Goal: Task Accomplishment & Management: Manage account settings

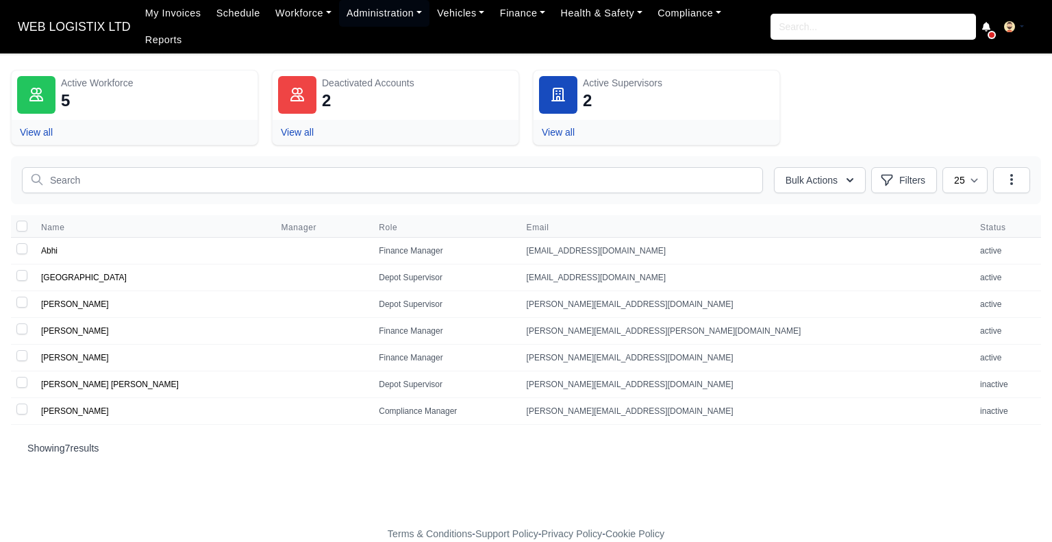
click at [65, 14] on span "WEB LOGISTIX LTD" at bounding box center [74, 26] width 127 height 27
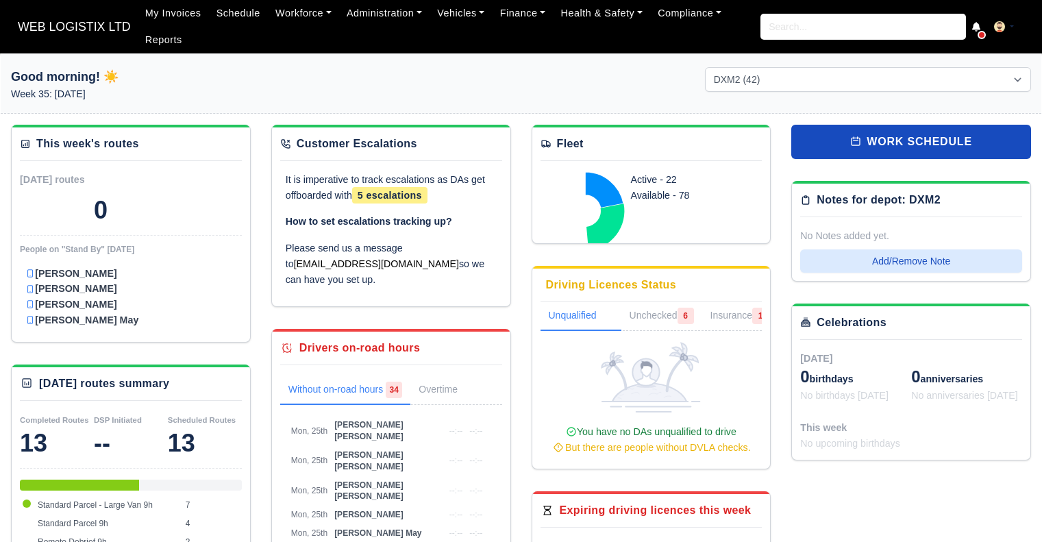
select select "1"
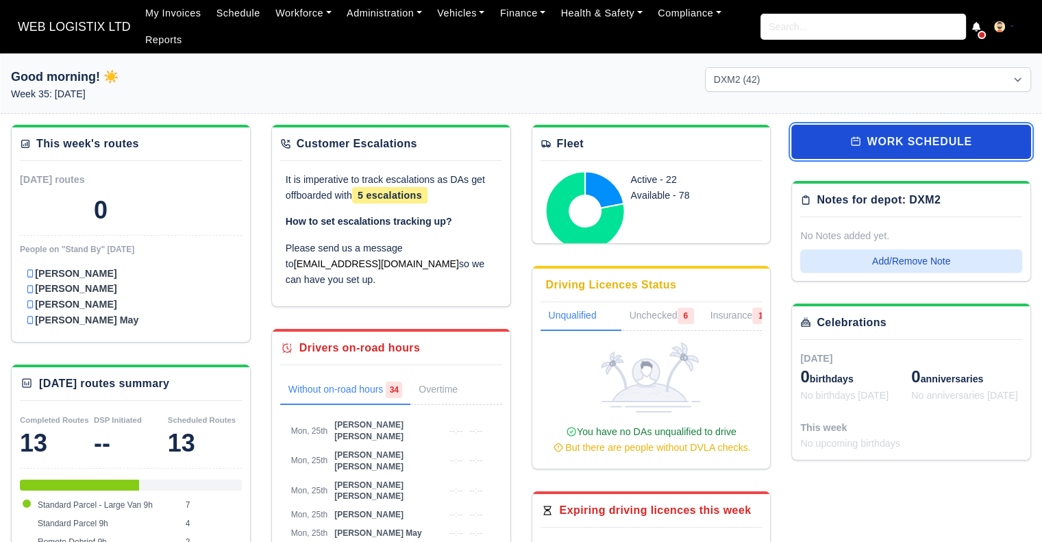
click at [952, 151] on link "work schedule" at bounding box center [911, 142] width 240 height 34
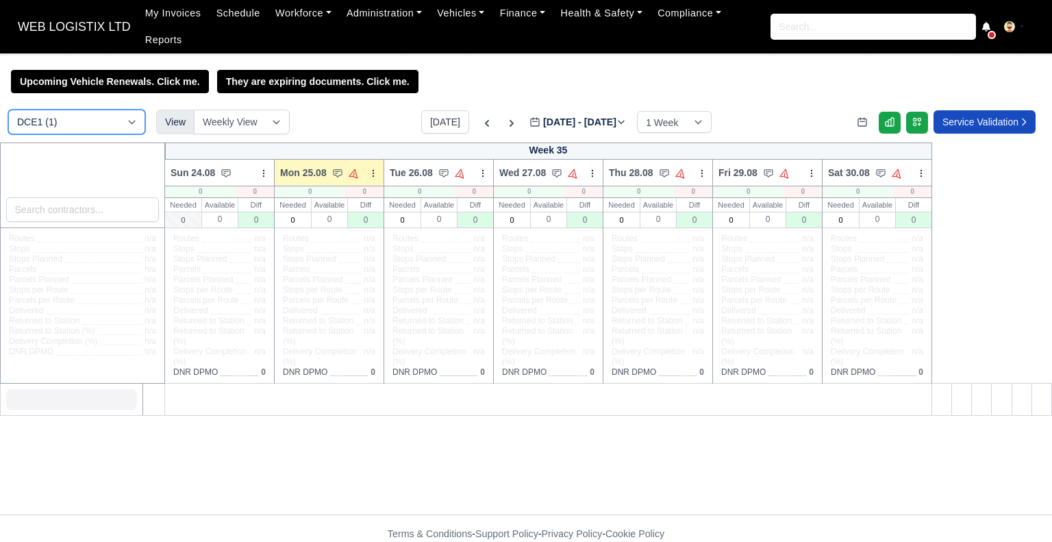
click at [63, 110] on select "DCE1 (1) DWN2 (36) DXM2 (42)" at bounding box center [76, 122] width 137 height 25
select select "1"
click at [8, 110] on select "DCE1 (1) DWN2 (36) DXM2 (42)" at bounding box center [76, 122] width 137 height 25
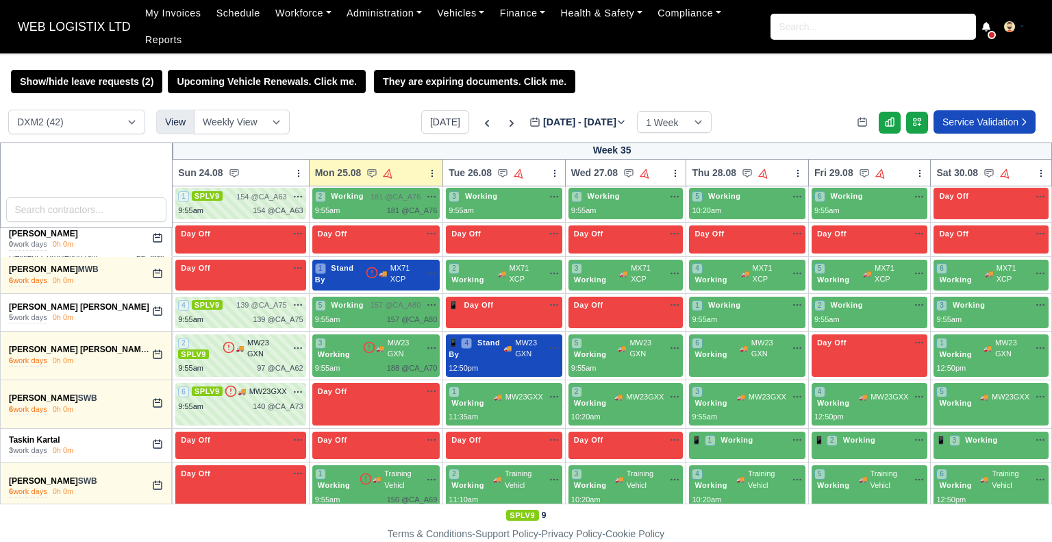
scroll to position [1597, 0]
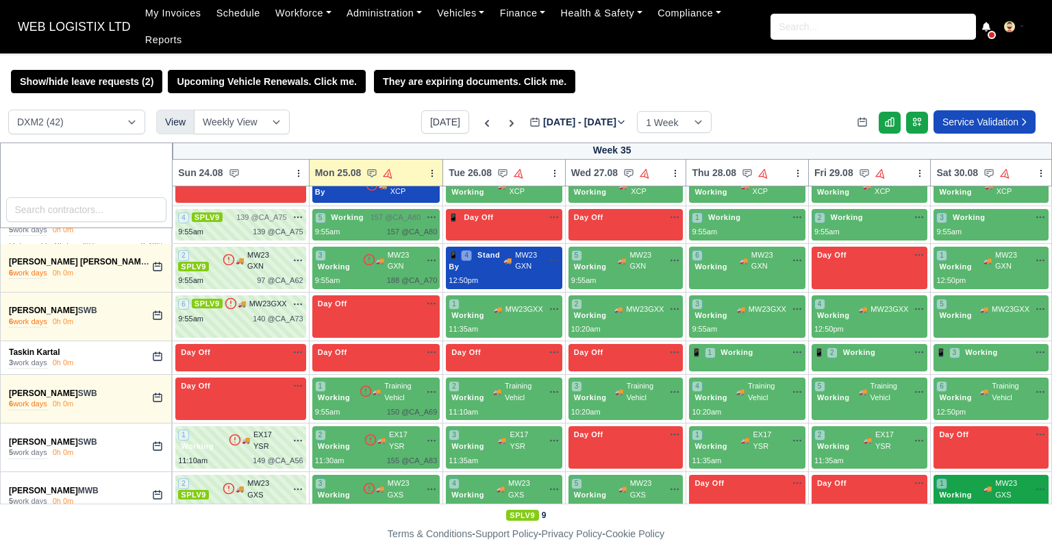
drag, startPoint x: 3, startPoint y: 376, endPoint x: 973, endPoint y: 488, distance: 975.8
copy tbody "Adrian Birladeanu MWB 6 work days 0h 0m Day Off Available 1 Working 🚚 MW23 GWX …"
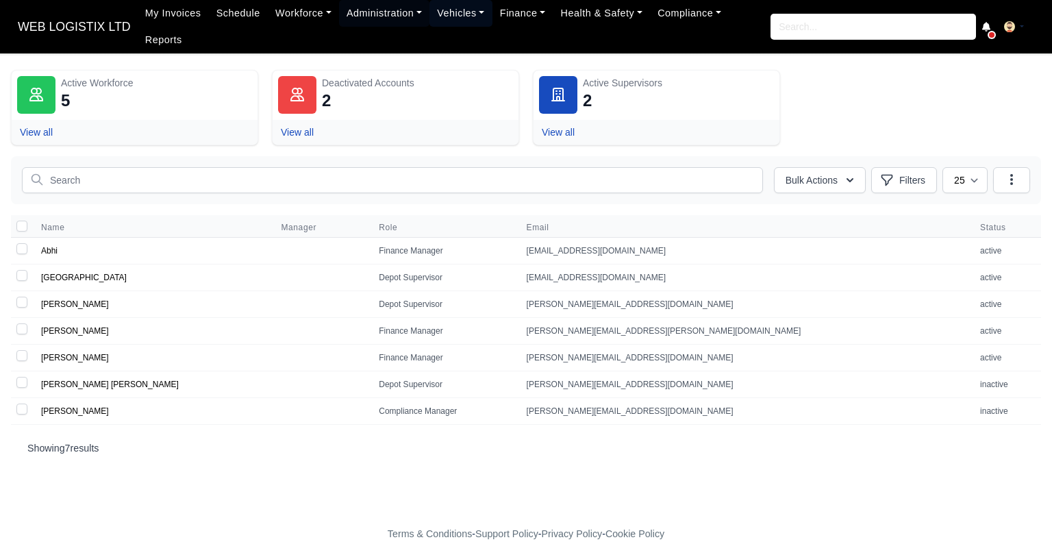
click at [430, 21] on link "Vehicles" at bounding box center [461, 13] width 63 height 27
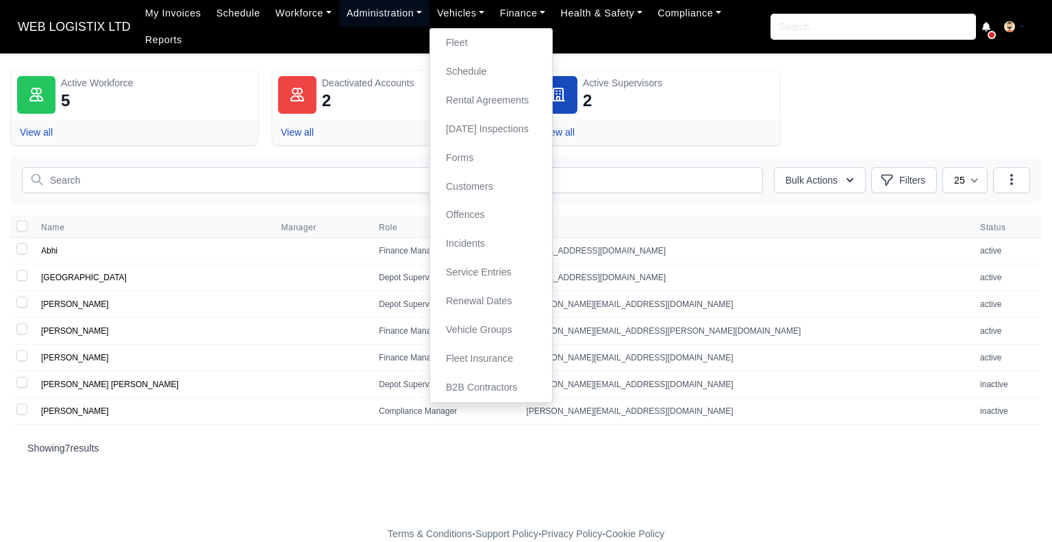
click at [378, 21] on link "Administration" at bounding box center [384, 13] width 90 height 27
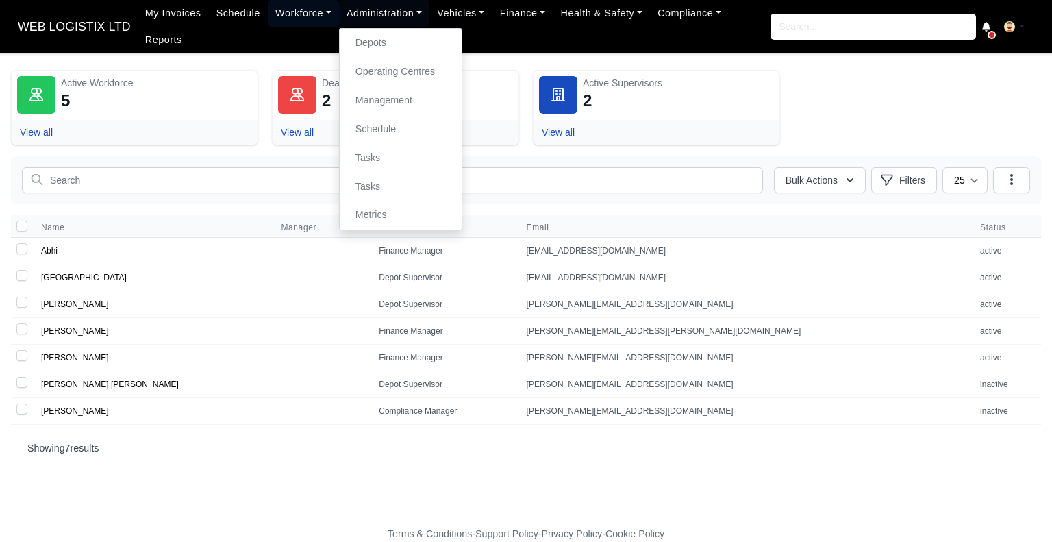
click at [281, 13] on link "Workforce" at bounding box center [303, 13] width 71 height 27
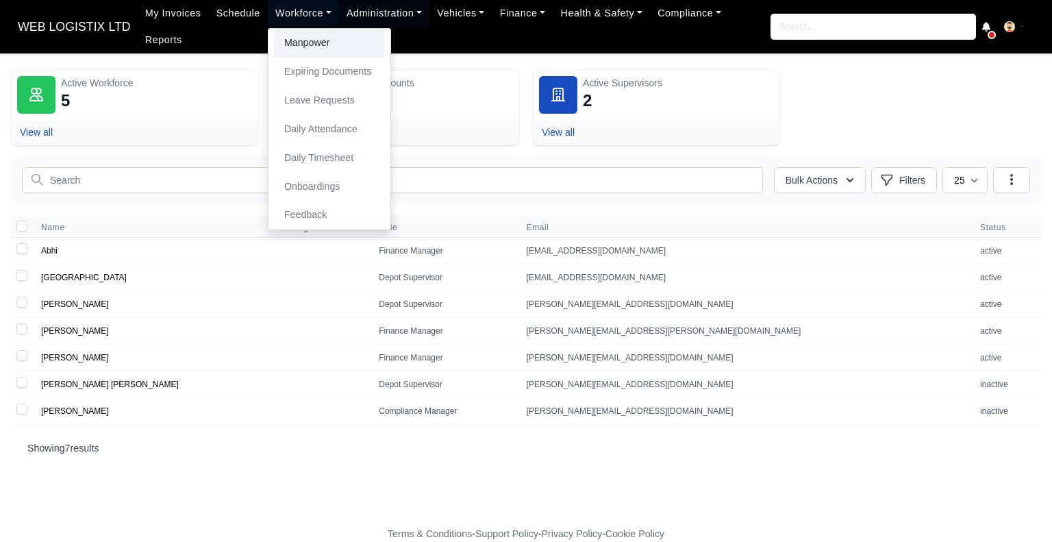
click at [295, 40] on link "Manpower" at bounding box center [329, 43] width 111 height 29
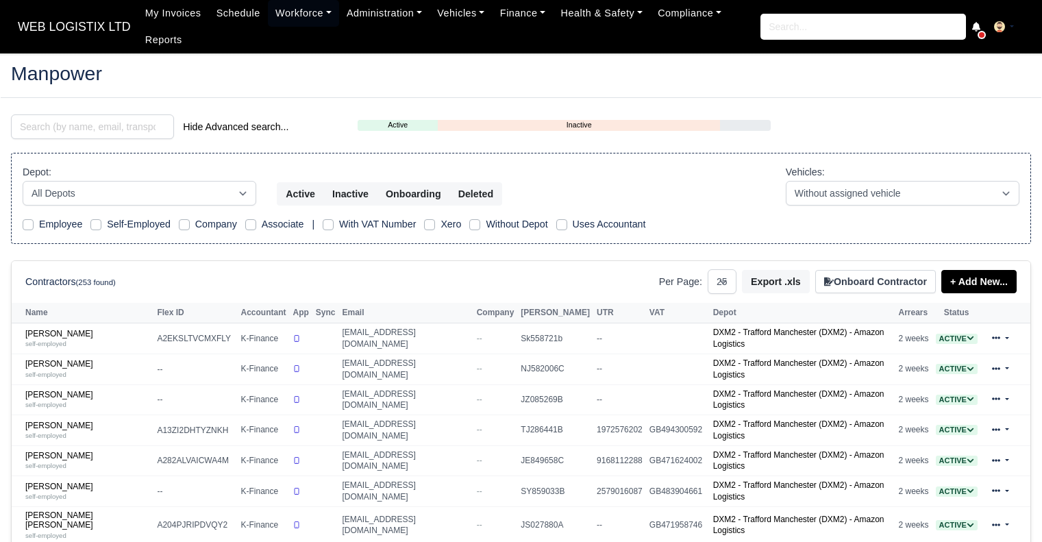
select select "25"
click at [91, 123] on input "search" at bounding box center [92, 126] width 163 height 25
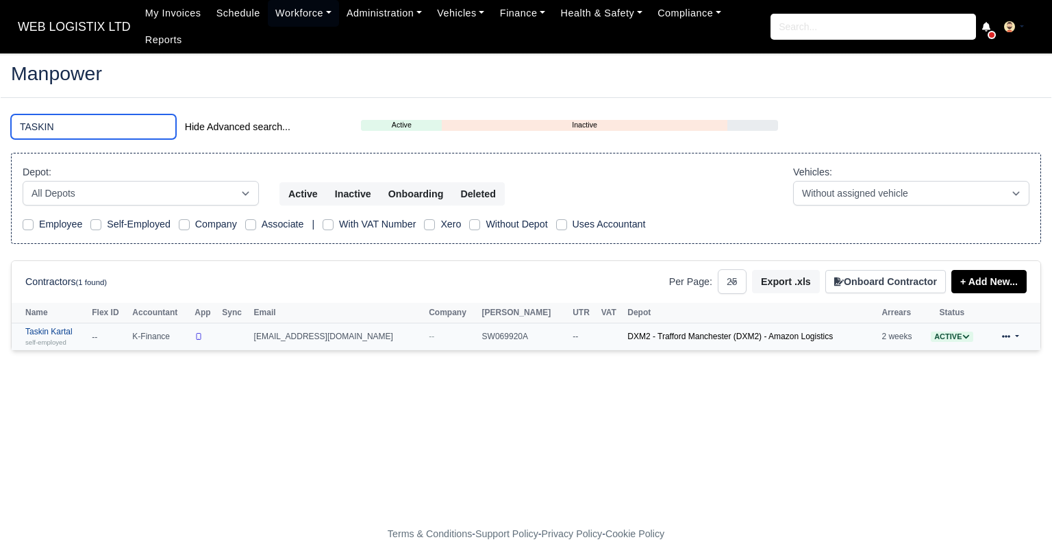
type input "TASKIN"
click at [64, 327] on link "Taskin Kartal self-employed" at bounding box center [55, 337] width 60 height 20
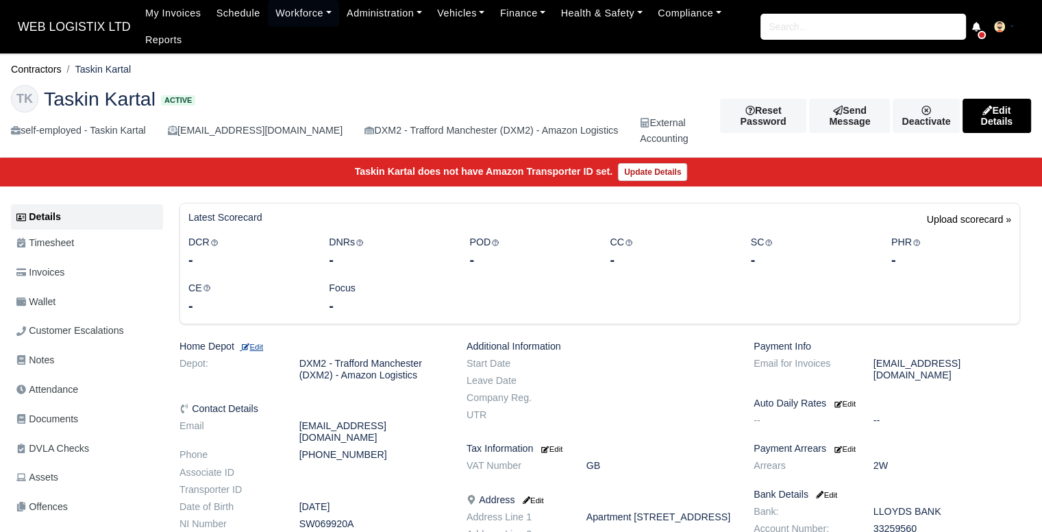
click at [260, 343] on small "Edit" at bounding box center [251, 347] width 23 height 8
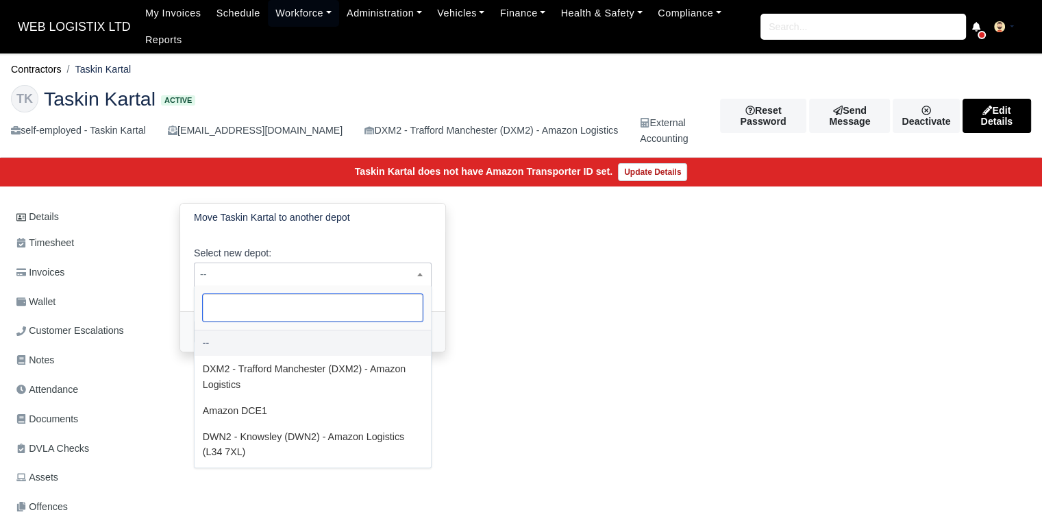
click at [368, 268] on span "--" at bounding box center [313, 274] width 236 height 17
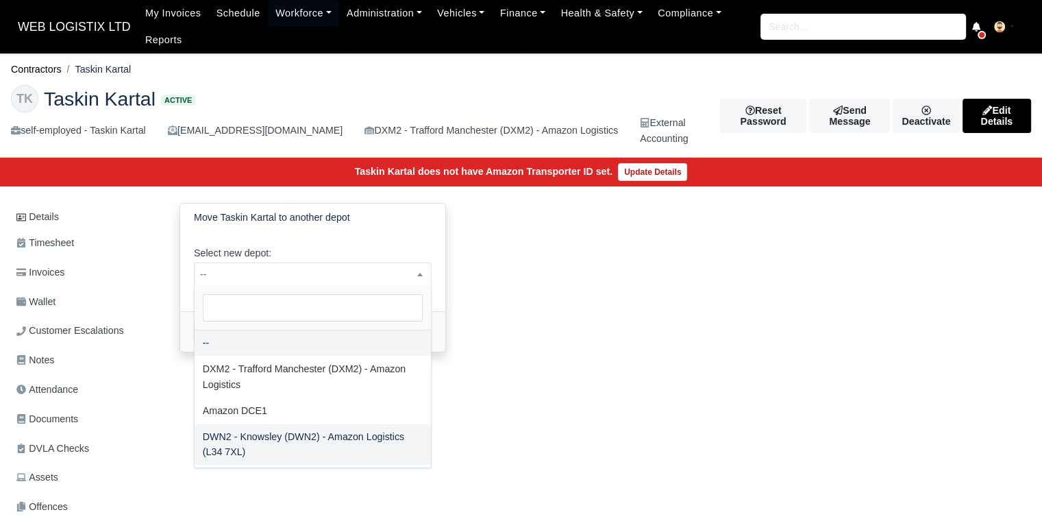
select select "3"
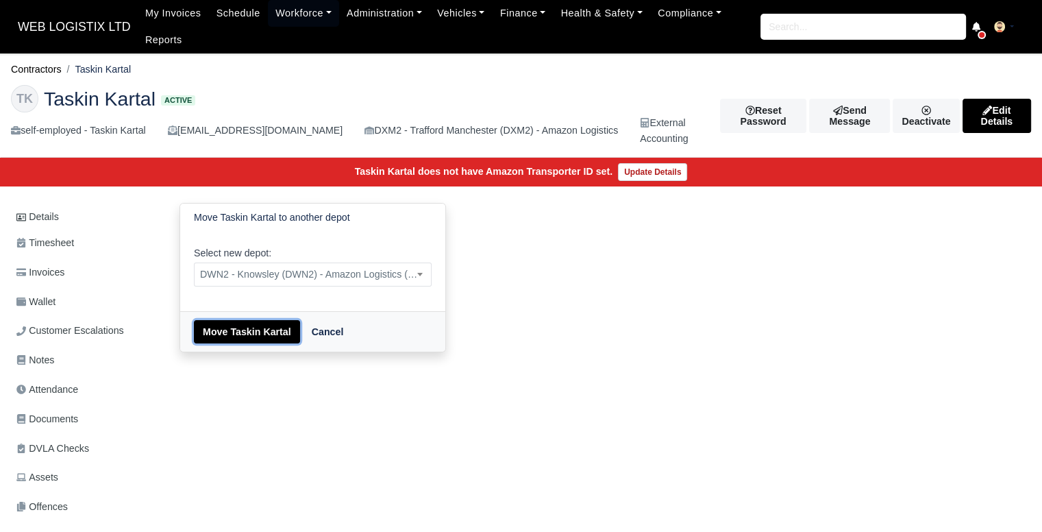
click at [249, 326] on button "Move Taskin Kartal" at bounding box center [247, 331] width 106 height 23
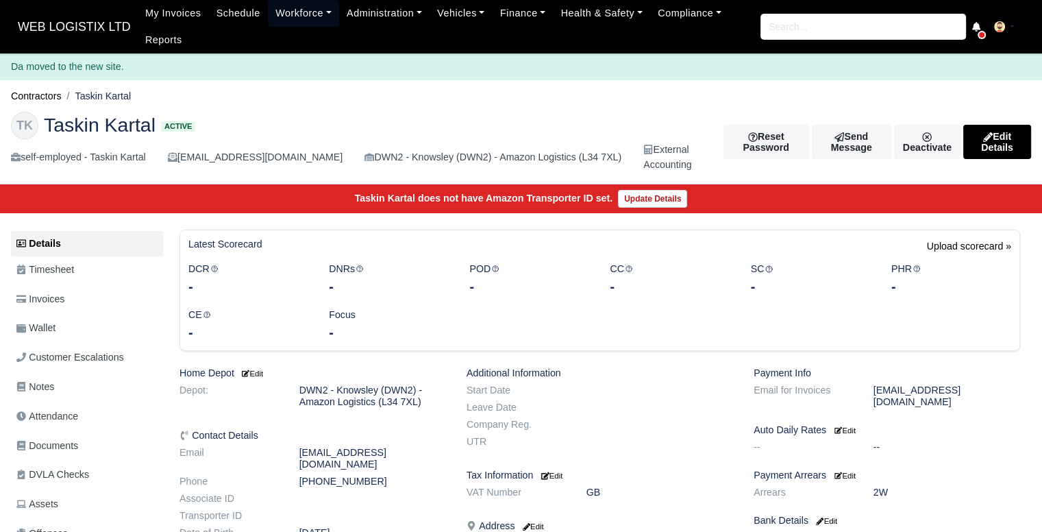
click at [277, 11] on link "Workforce" at bounding box center [303, 13] width 71 height 27
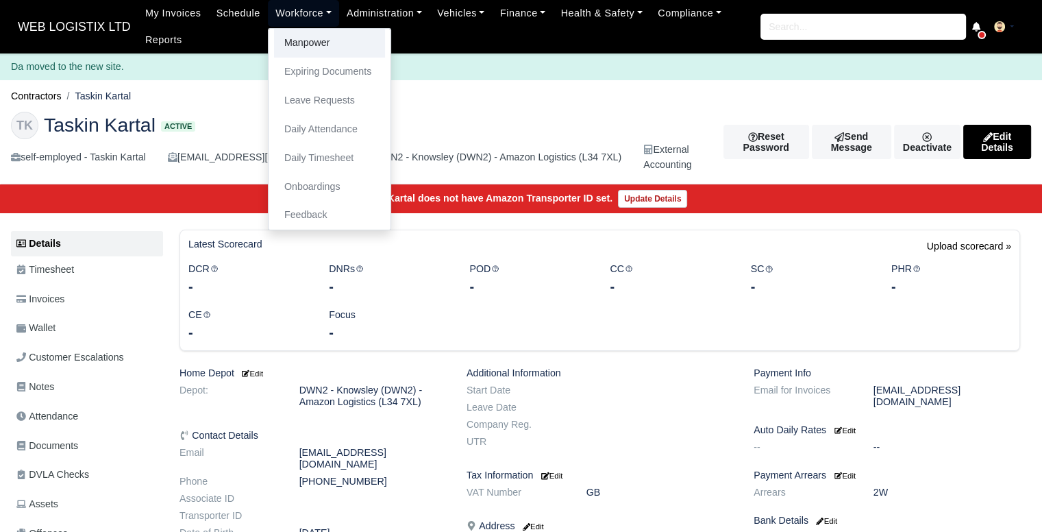
click at [290, 38] on link "Manpower" at bounding box center [329, 43] width 111 height 29
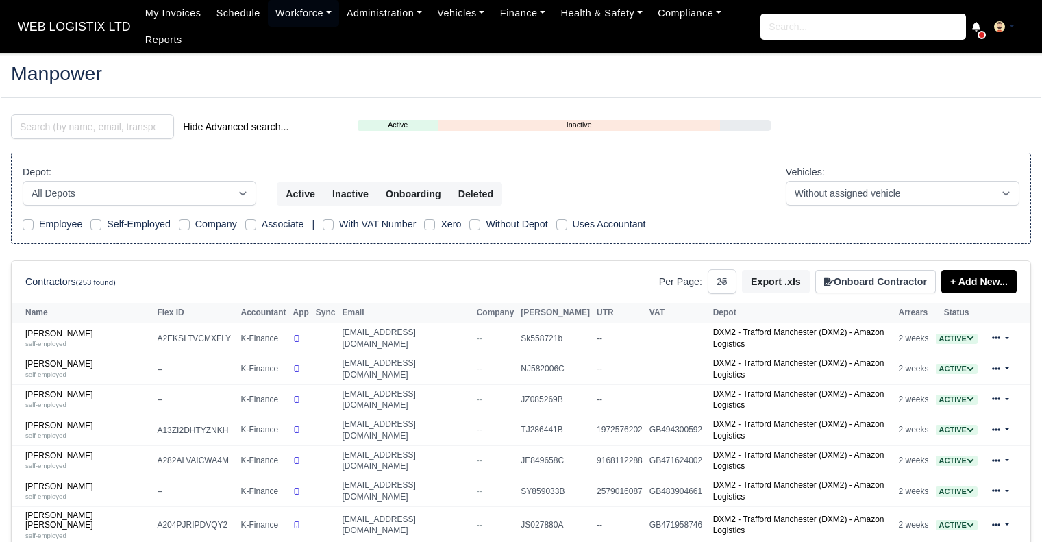
select select "25"
click at [66, 131] on input "search" at bounding box center [92, 126] width 163 height 25
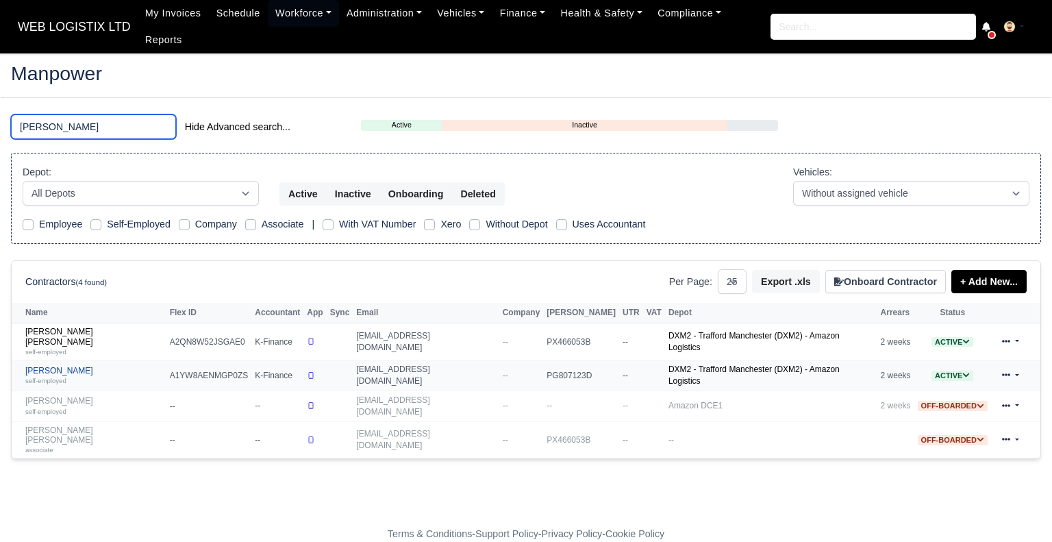
type input "RYAN"
click at [77, 366] on link "Ryan Thomas Marsden self-employed" at bounding box center [94, 376] width 138 height 20
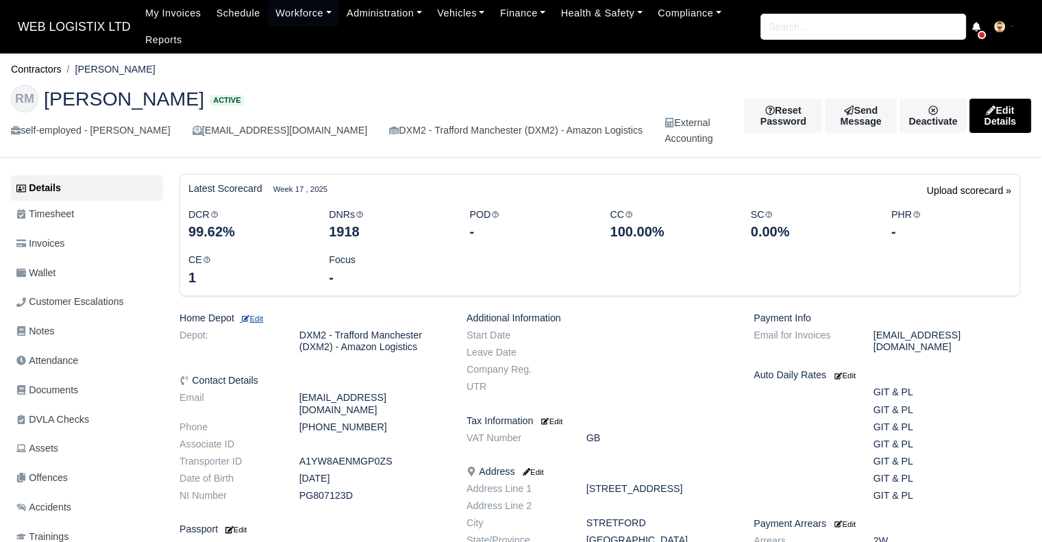
click at [262, 322] on small "Edit" at bounding box center [251, 318] width 23 height 8
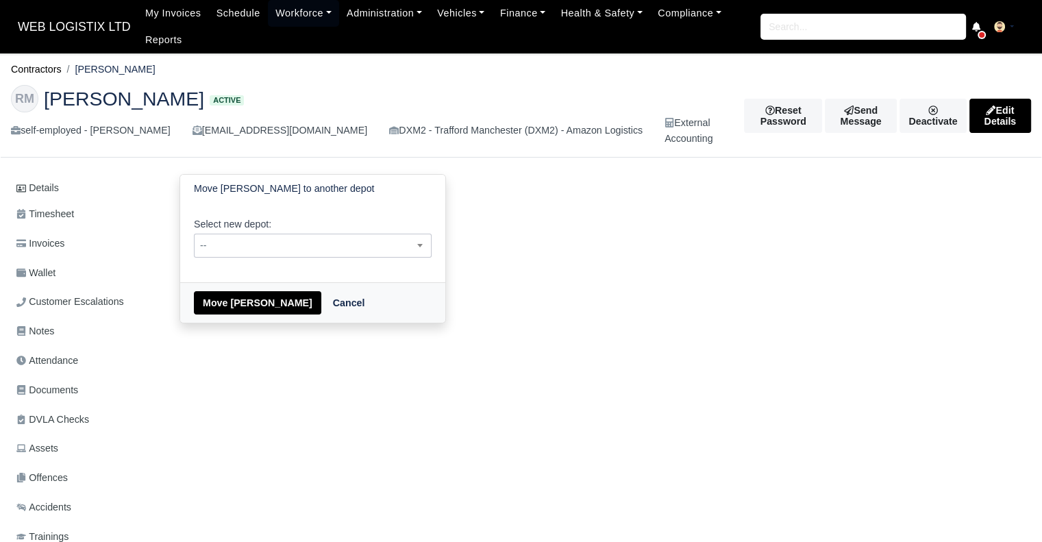
click at [310, 246] on span "--" at bounding box center [313, 245] width 236 height 17
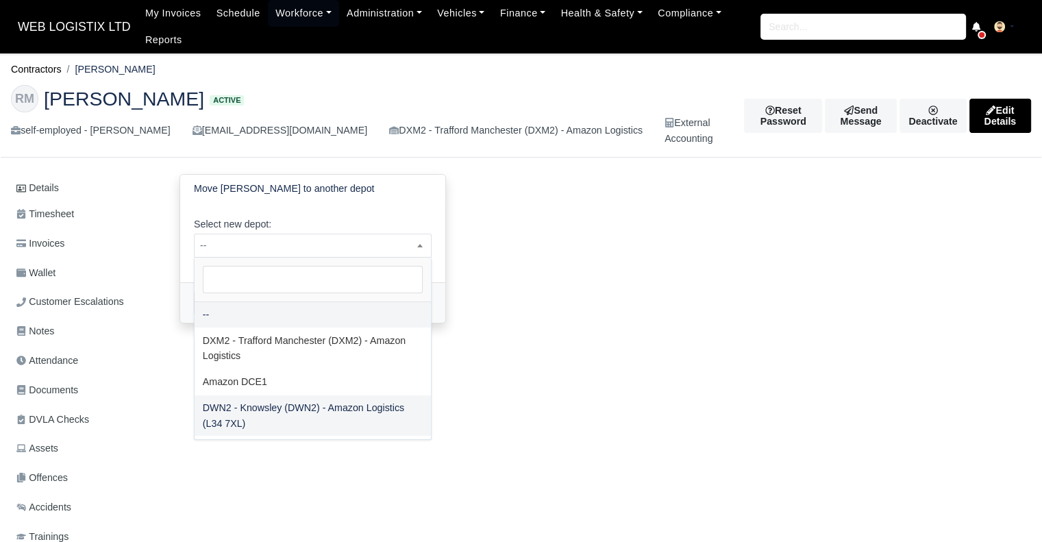
select select "3"
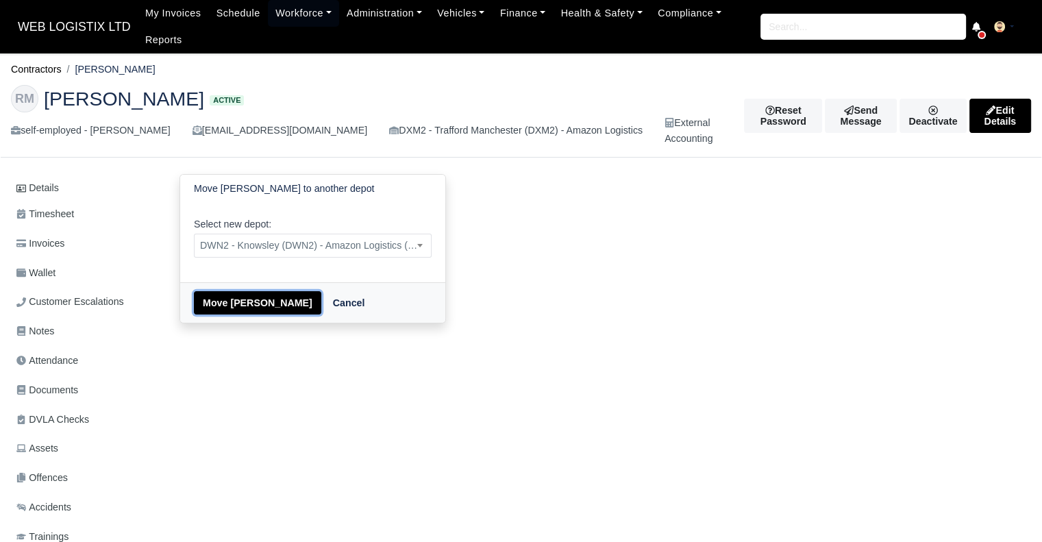
click at [268, 300] on button "Move Ryan Thomas Marsden" at bounding box center [257, 302] width 127 height 23
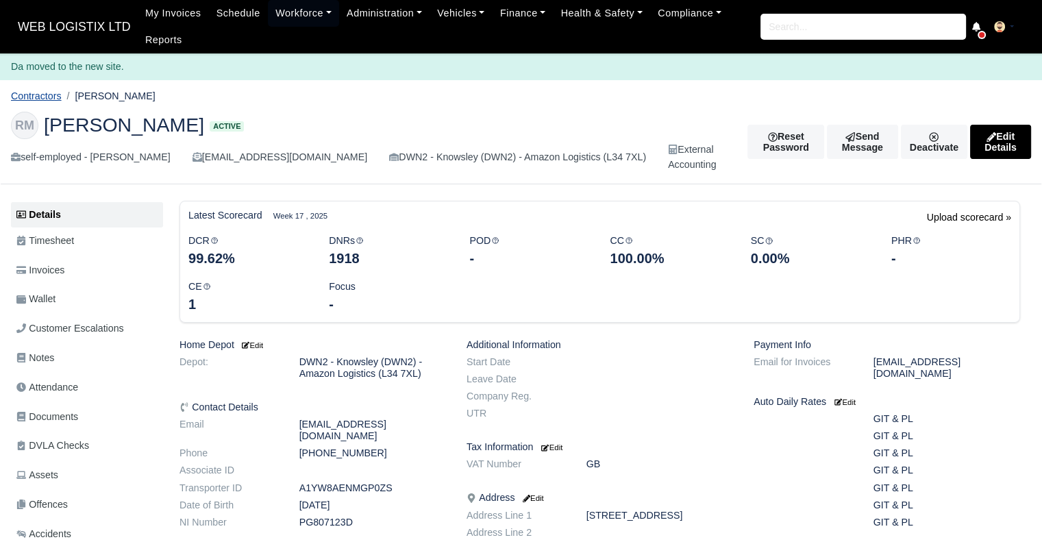
click at [47, 97] on link "Contractors" at bounding box center [36, 95] width 51 height 11
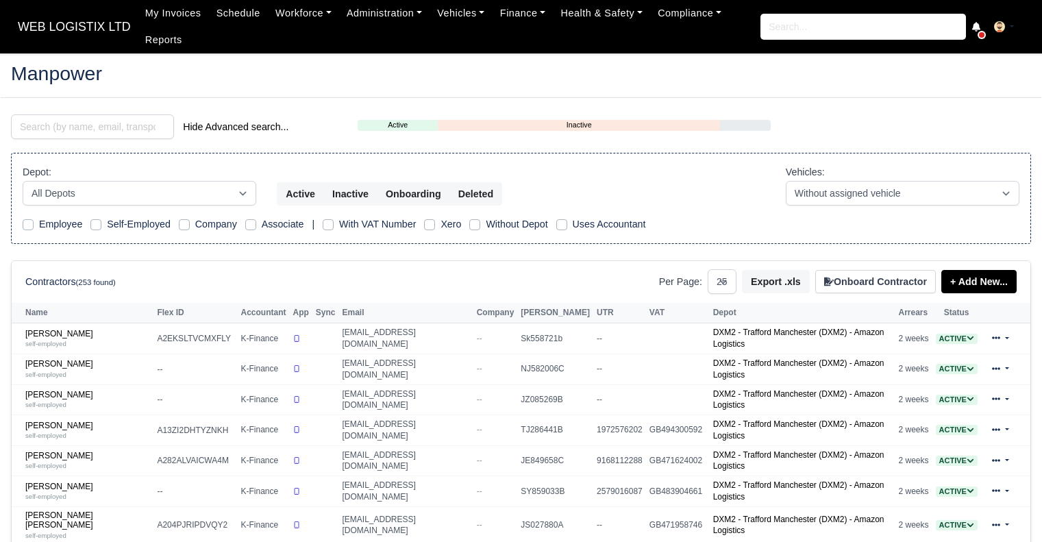
select select "25"
click at [110, 124] on input "search" at bounding box center [92, 126] width 163 height 25
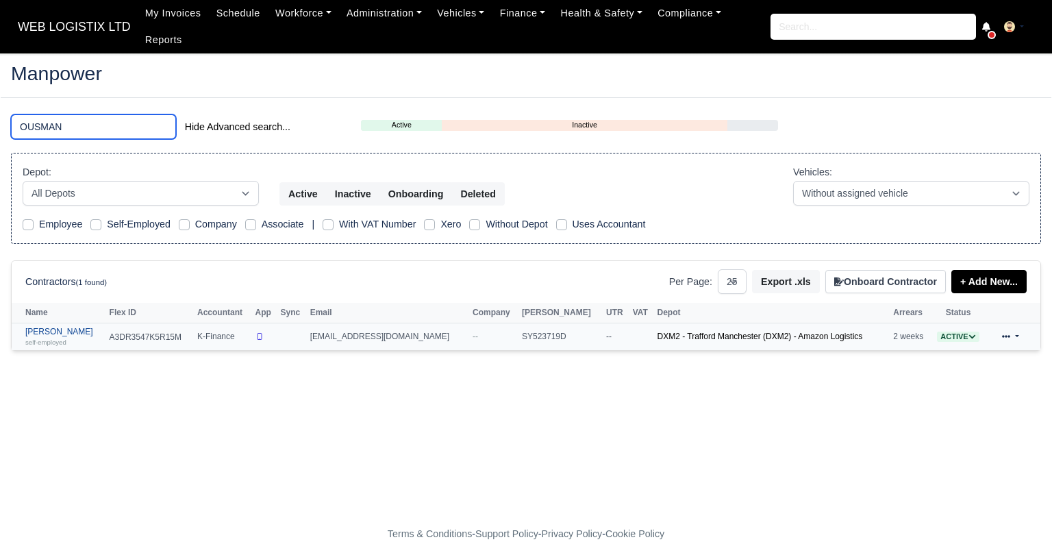
type input "OUSMAN"
click at [103, 327] on link "[PERSON_NAME] self-employed" at bounding box center [63, 337] width 77 height 20
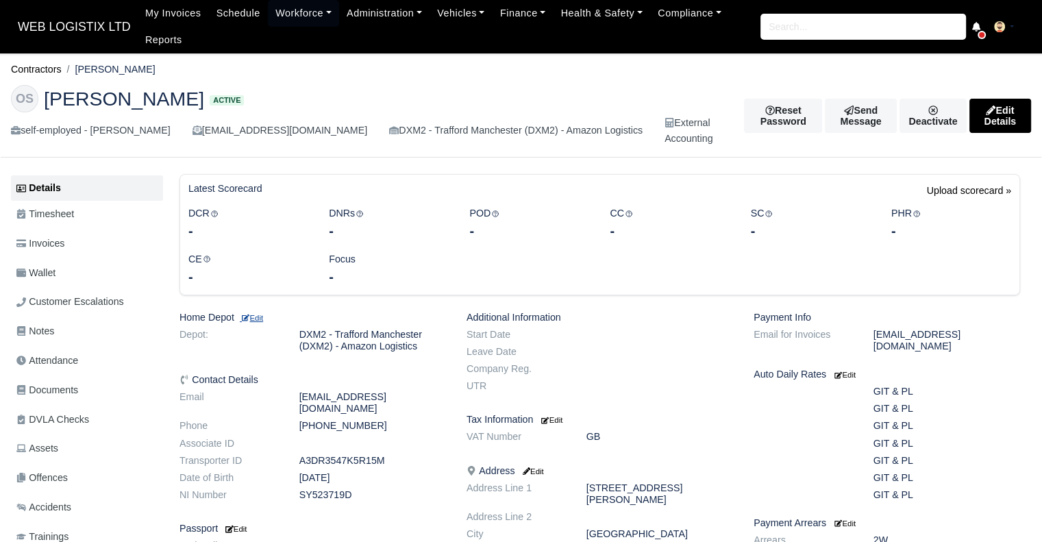
click at [263, 316] on small "Edit" at bounding box center [251, 318] width 23 height 8
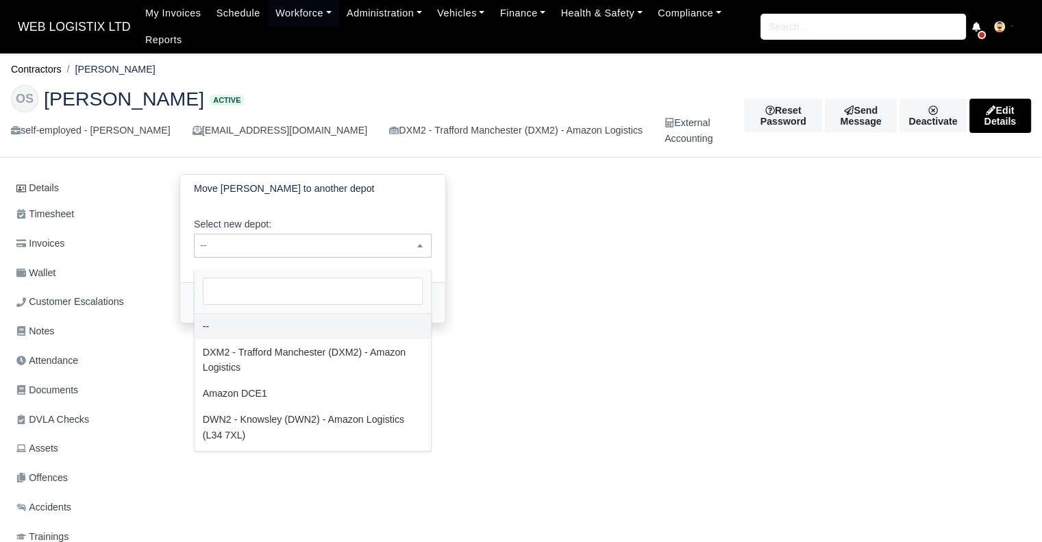
click at [347, 254] on span "--" at bounding box center [313, 245] width 236 height 17
select select "3"
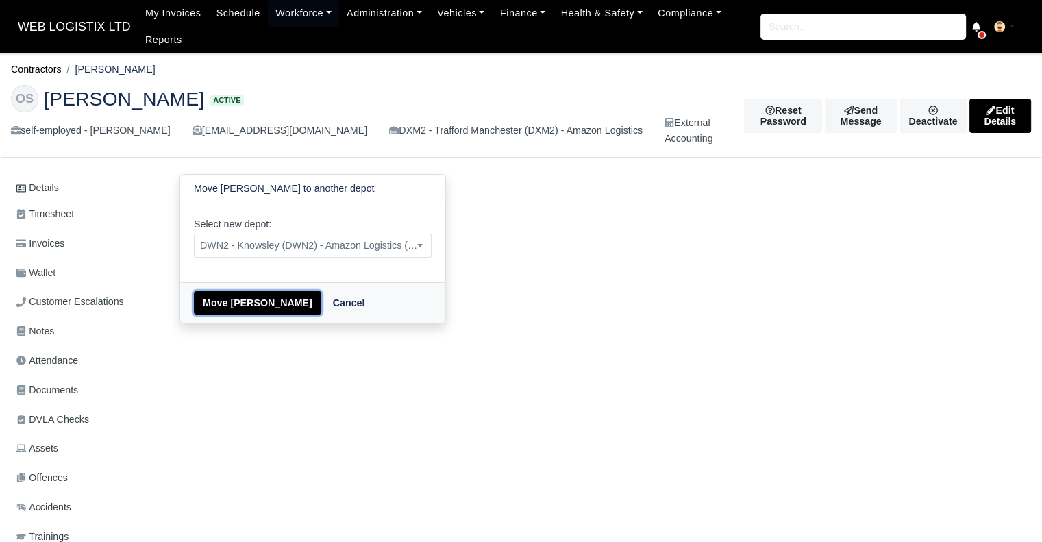
click at [270, 314] on button "Move Ousmane Ousseynou Soumare" at bounding box center [257, 302] width 127 height 23
